Goal: Information Seeking & Learning: Learn about a topic

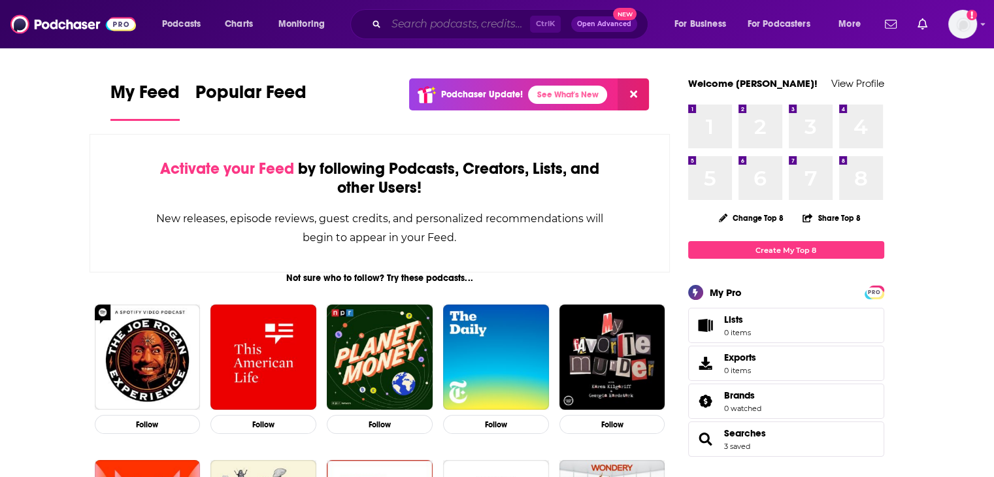
click at [442, 25] on input "Search podcasts, credits, & more..." at bounding box center [458, 24] width 144 height 21
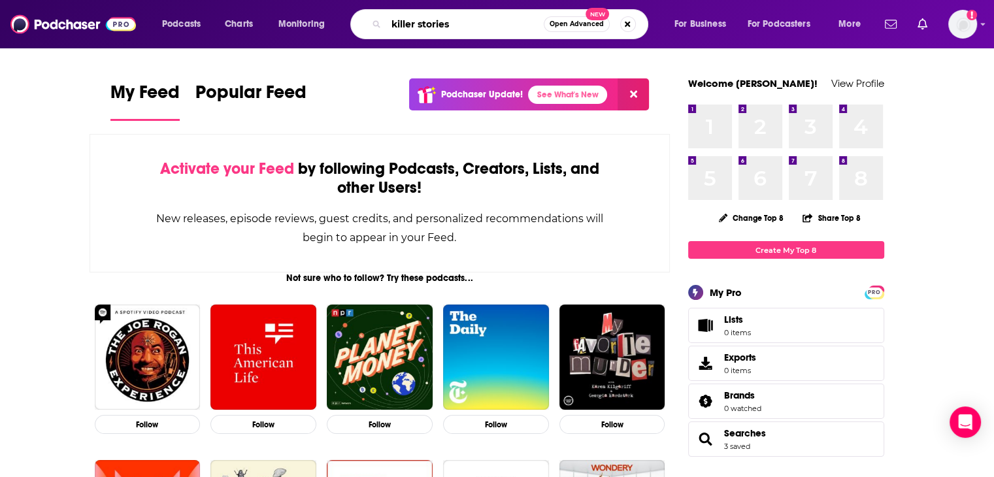
type input "killer stories"
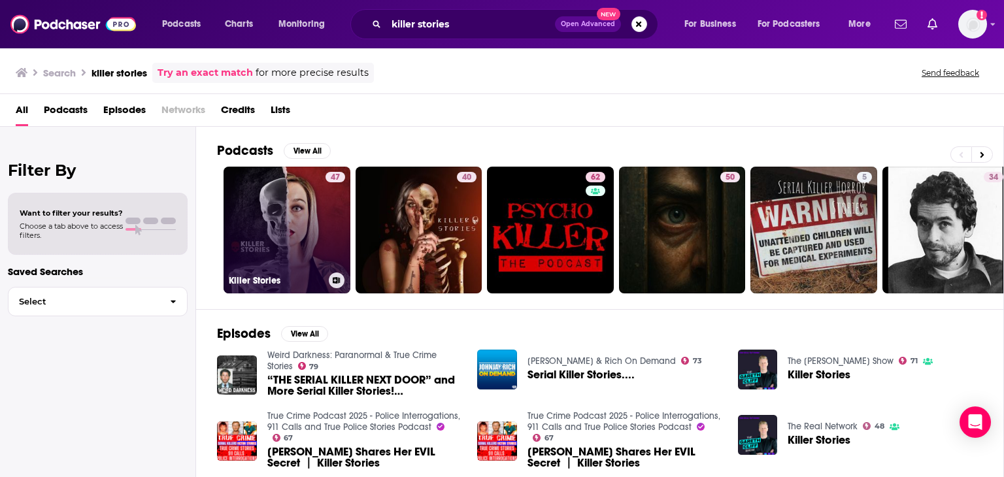
click at [297, 231] on link "47 Killer Stories" at bounding box center [286, 230] width 127 height 127
